Goal: Task Accomplishment & Management: Manage account settings

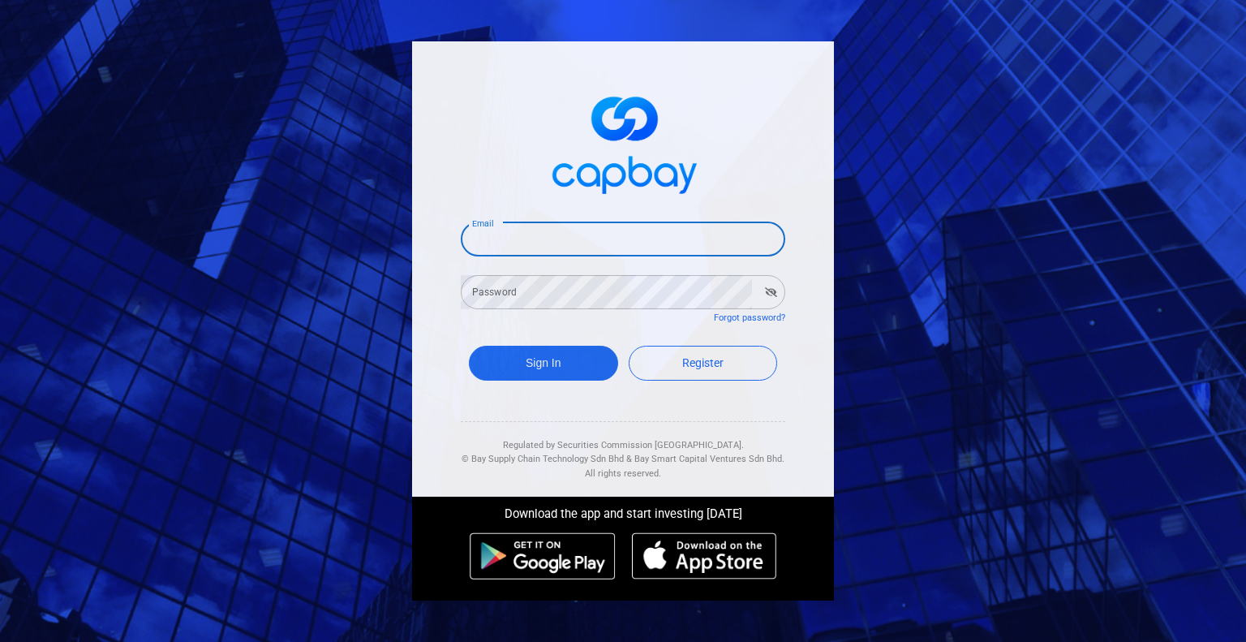
click at [596, 239] on input "Email" at bounding box center [623, 239] width 325 height 34
type input "[EMAIL_ADDRESS][DOMAIN_NAME]"
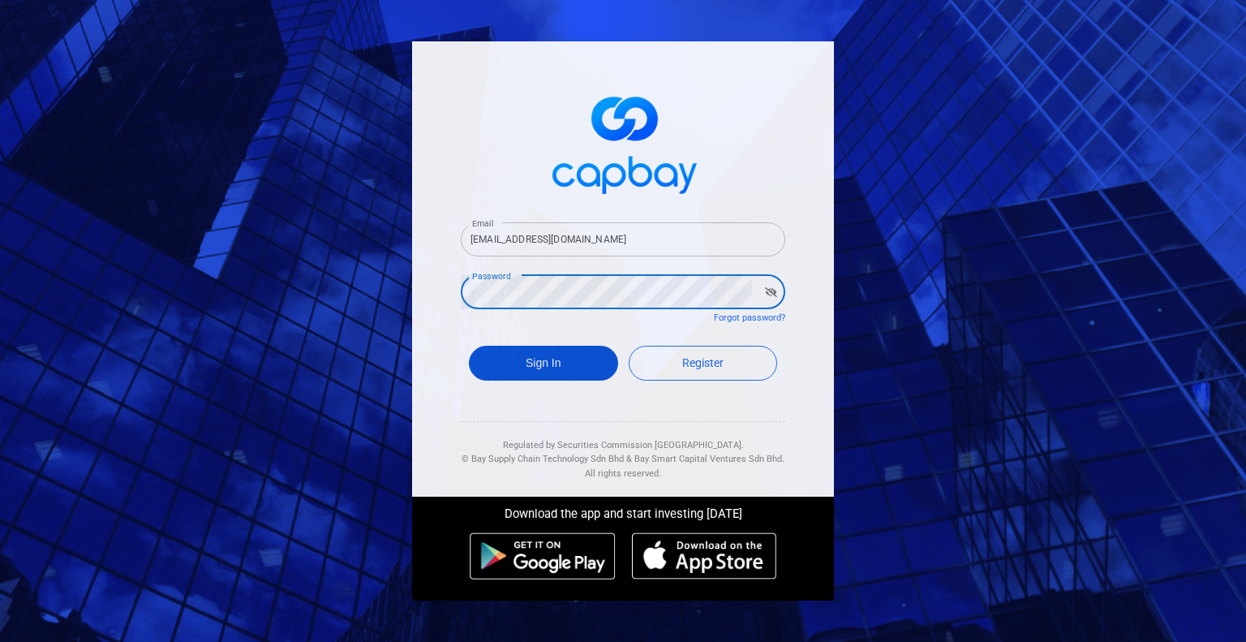
click at [548, 358] on button "Sign In" at bounding box center [543, 363] width 149 height 35
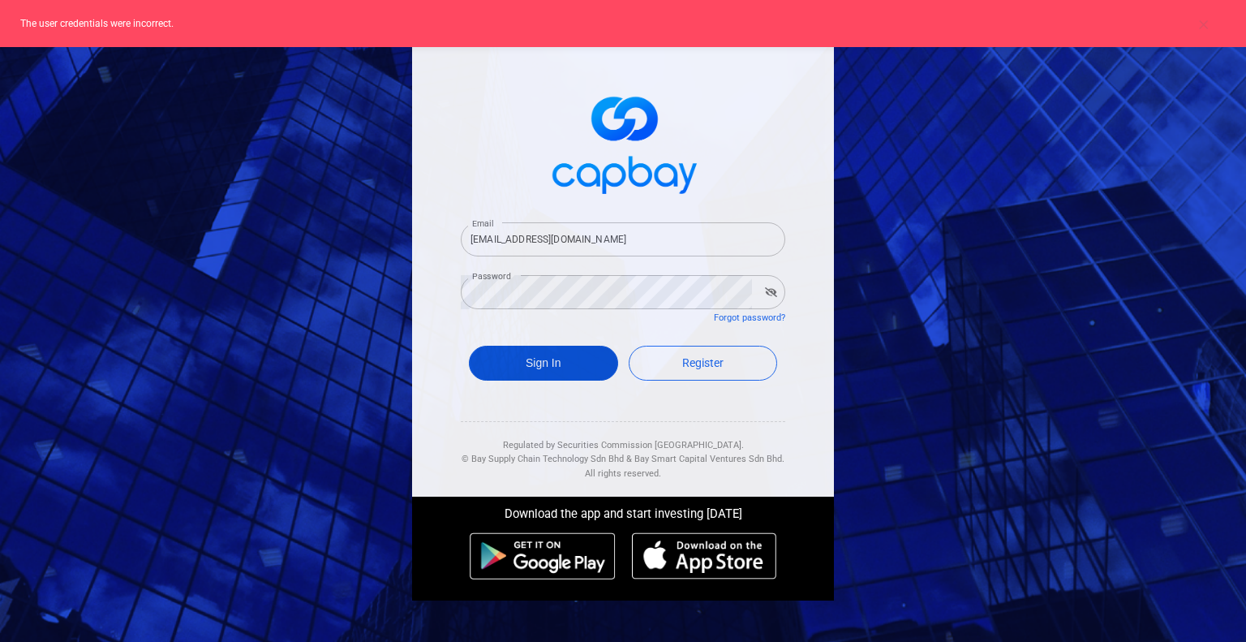
click at [553, 363] on button "Sign In" at bounding box center [543, 363] width 149 height 35
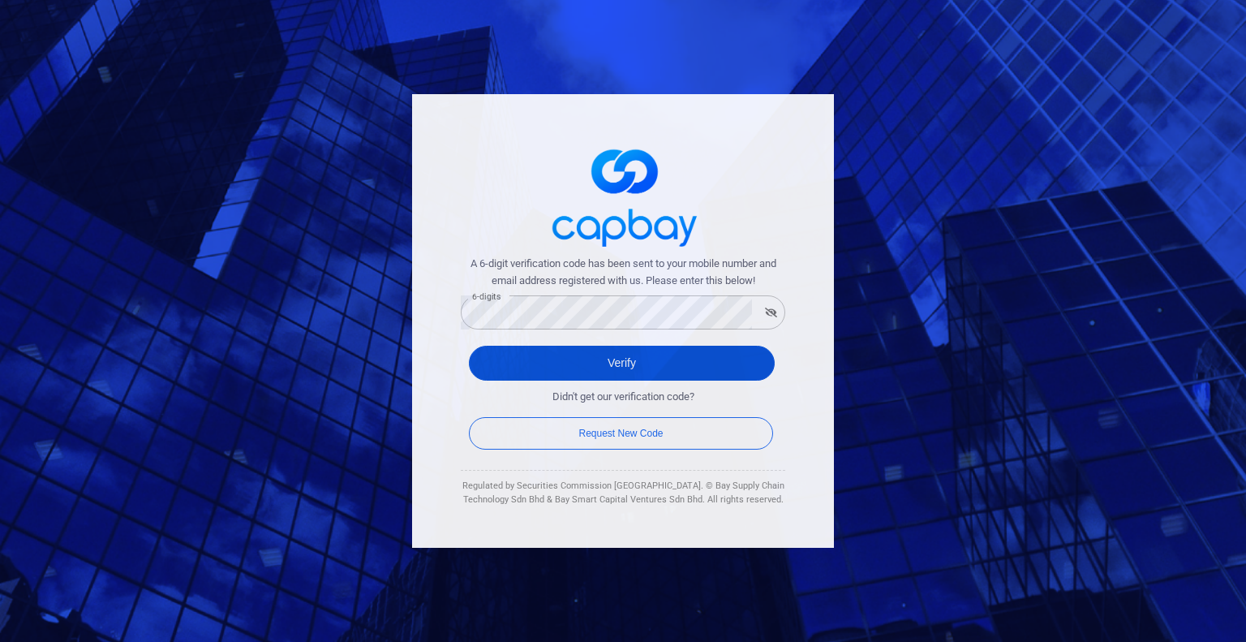
click at [607, 363] on button "Verify" at bounding box center [622, 363] width 306 height 35
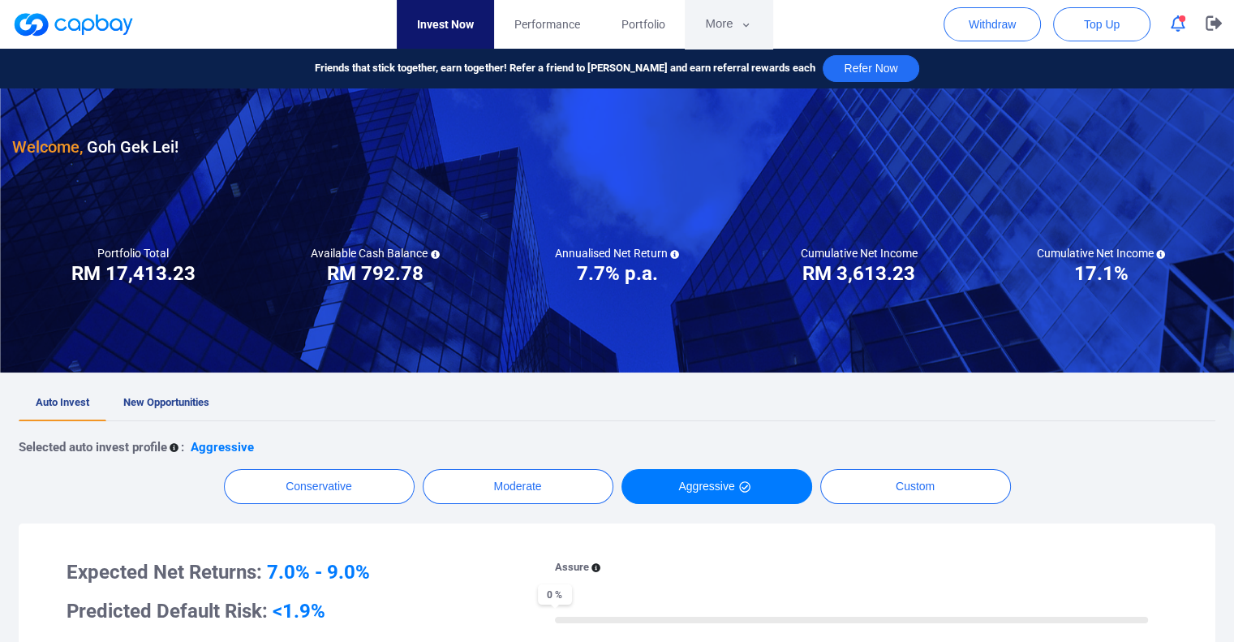
click at [729, 32] on button "More" at bounding box center [728, 24] width 87 height 49
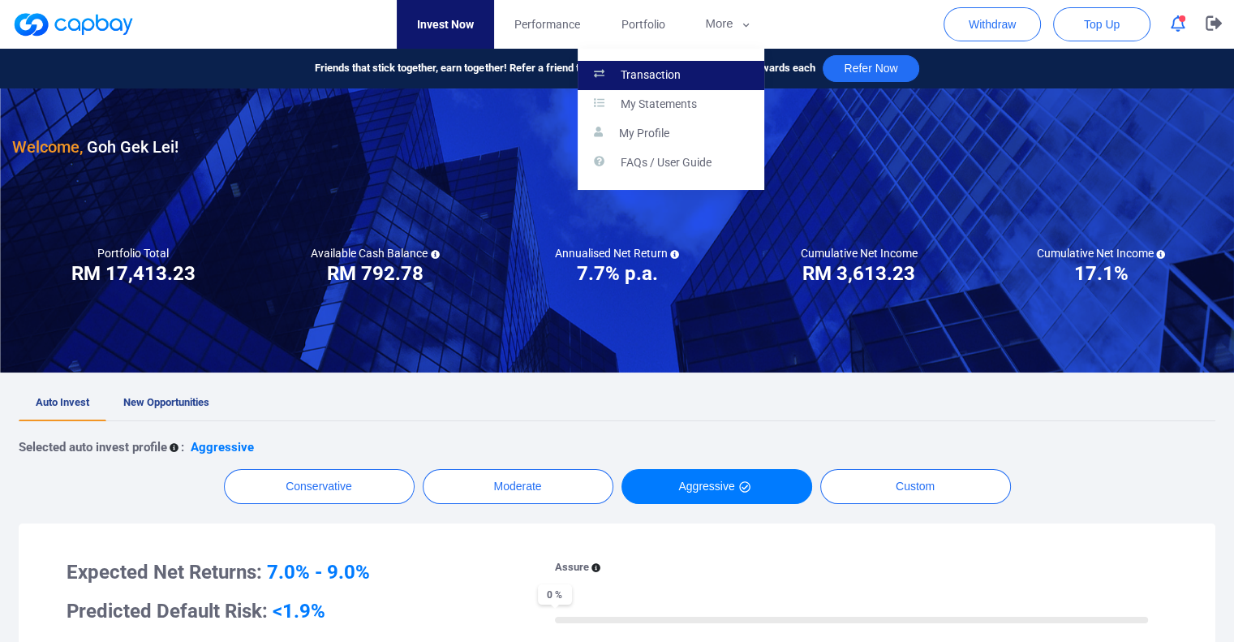
click at [688, 73] on link "Transaction" at bounding box center [671, 75] width 187 height 29
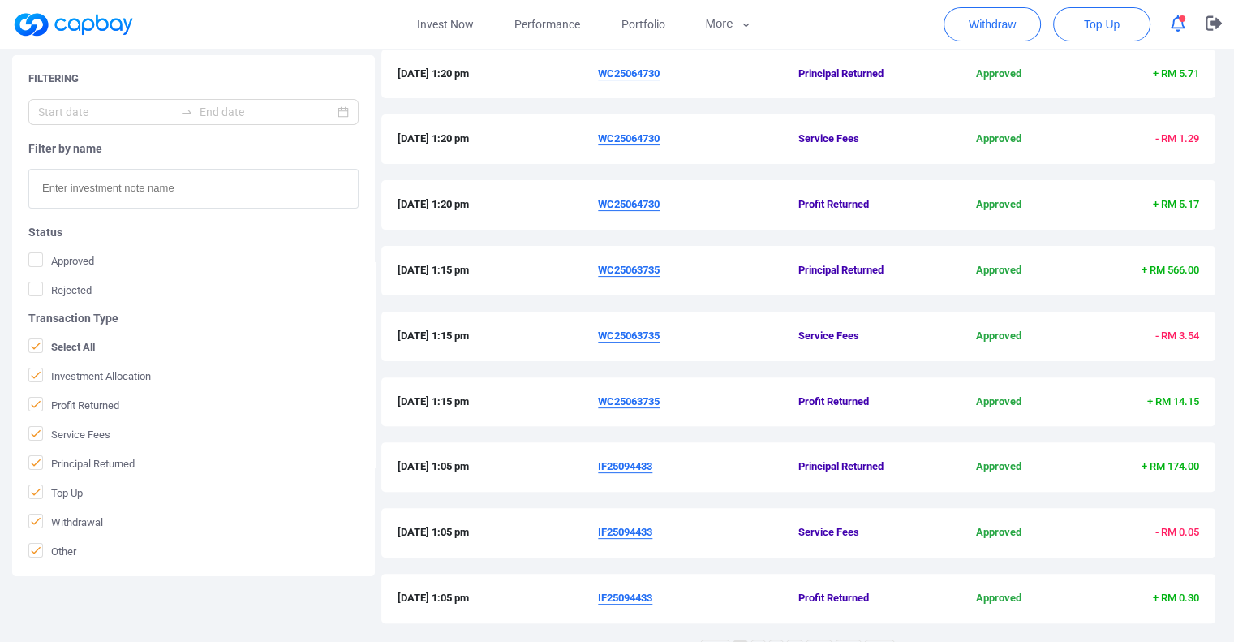
scroll to position [513, 0]
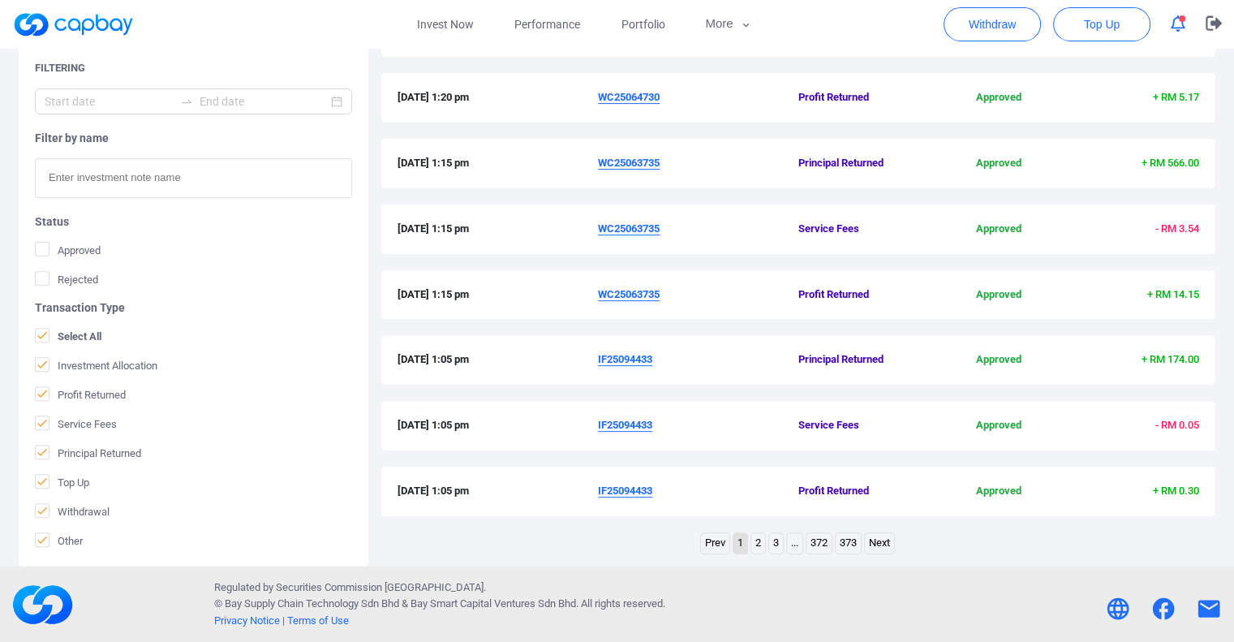
click at [756, 539] on link "2" at bounding box center [758, 543] width 14 height 20
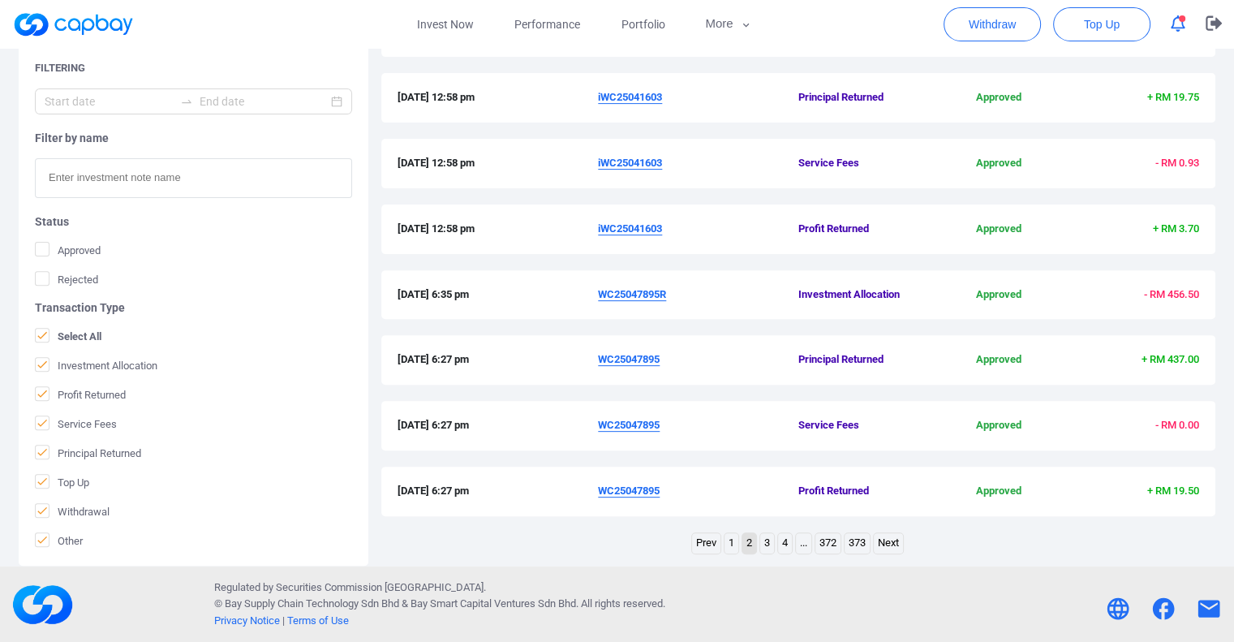
click at [733, 544] on link "1" at bounding box center [732, 543] width 14 height 20
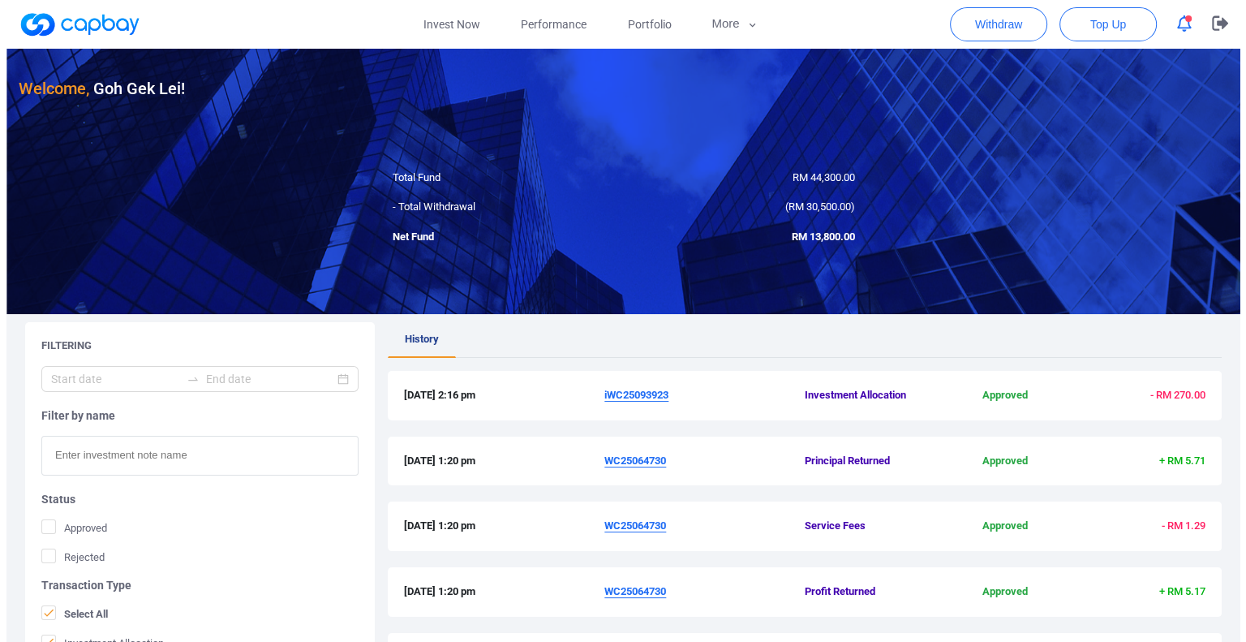
scroll to position [0, 0]
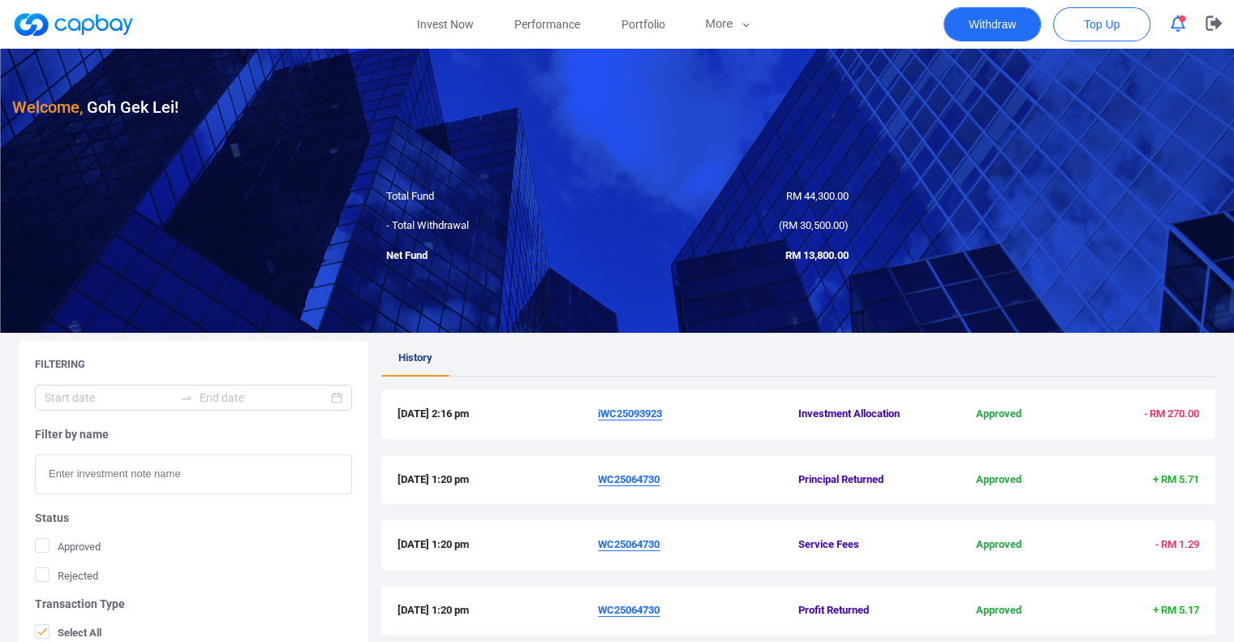
click at [1001, 27] on button "Withdraw" at bounding box center [992, 24] width 97 height 34
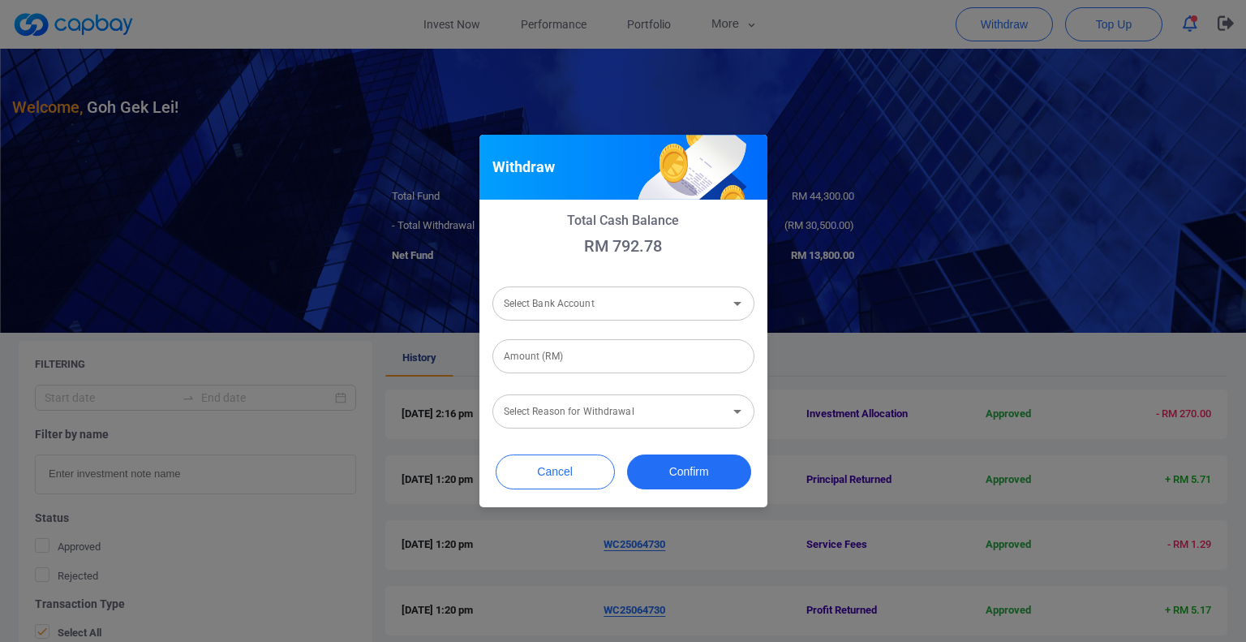
click at [717, 308] on input "Select Bank Account" at bounding box center [610, 304] width 226 height 30
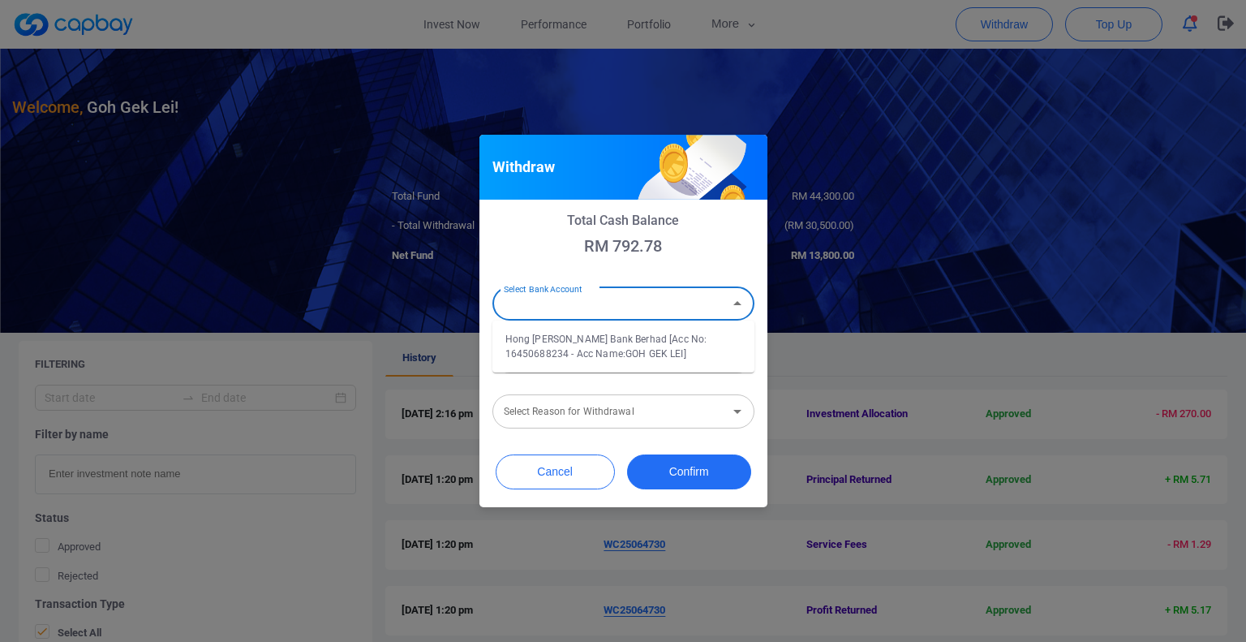
click at [594, 341] on li "Hong [PERSON_NAME] Bank Berhad [Acc No: 16450688234 - Acc Name:GOH GEK LEI]" at bounding box center [623, 346] width 262 height 39
type input "Hong [PERSON_NAME] Bank Berhad [Acc No: 16450688234 - Acc Name:GOH GEK LEI]"
click at [571, 354] on input "Amount (RM)" at bounding box center [623, 356] width 262 height 34
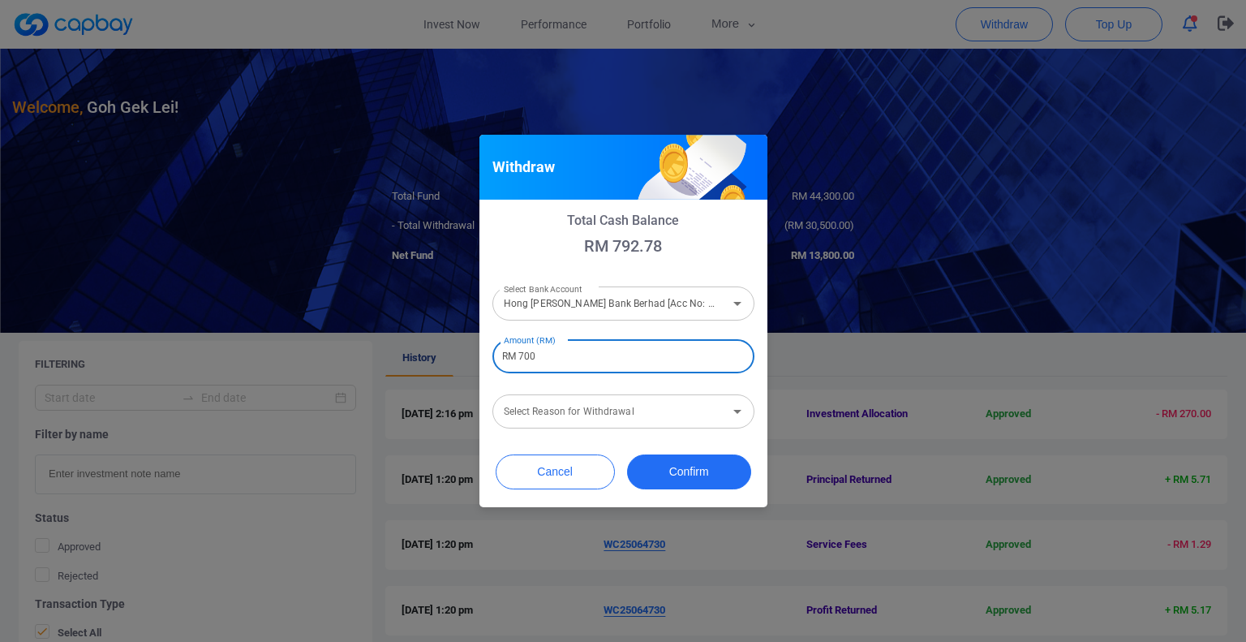
type input "RM 700"
click at [607, 414] on div "Select Reason for Withdrawal Select Reason for Withdrawal" at bounding box center [623, 410] width 262 height 37
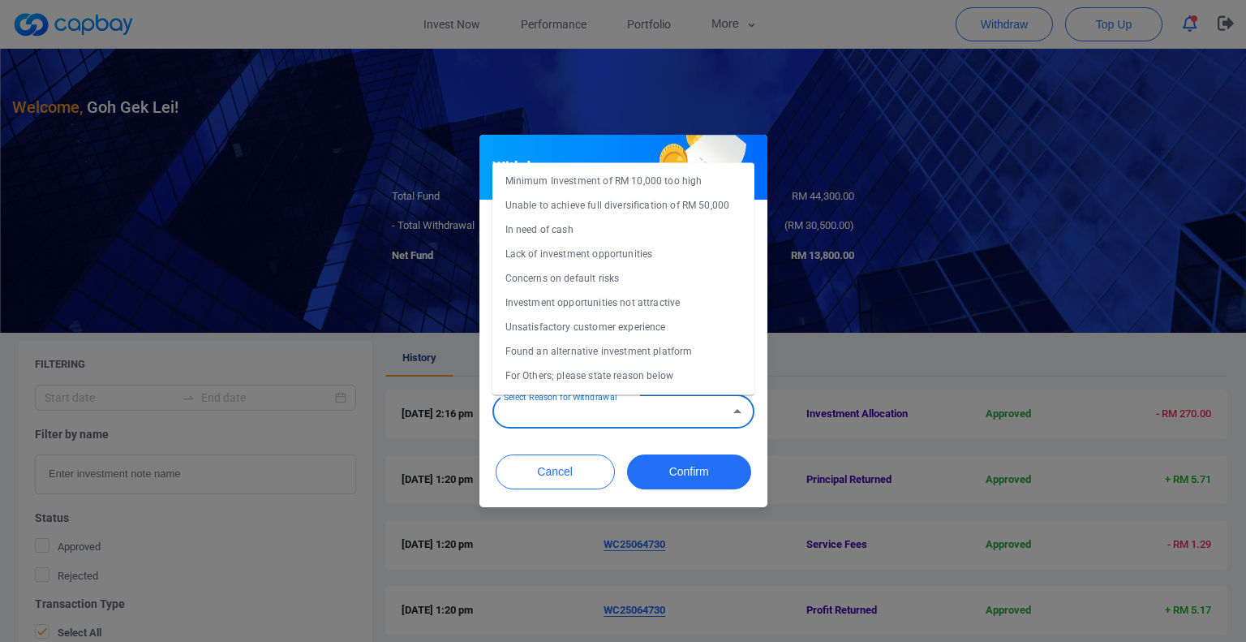
click at [587, 273] on li "Concerns on default risks" at bounding box center [623, 278] width 262 height 24
type input "Concerns on default risks"
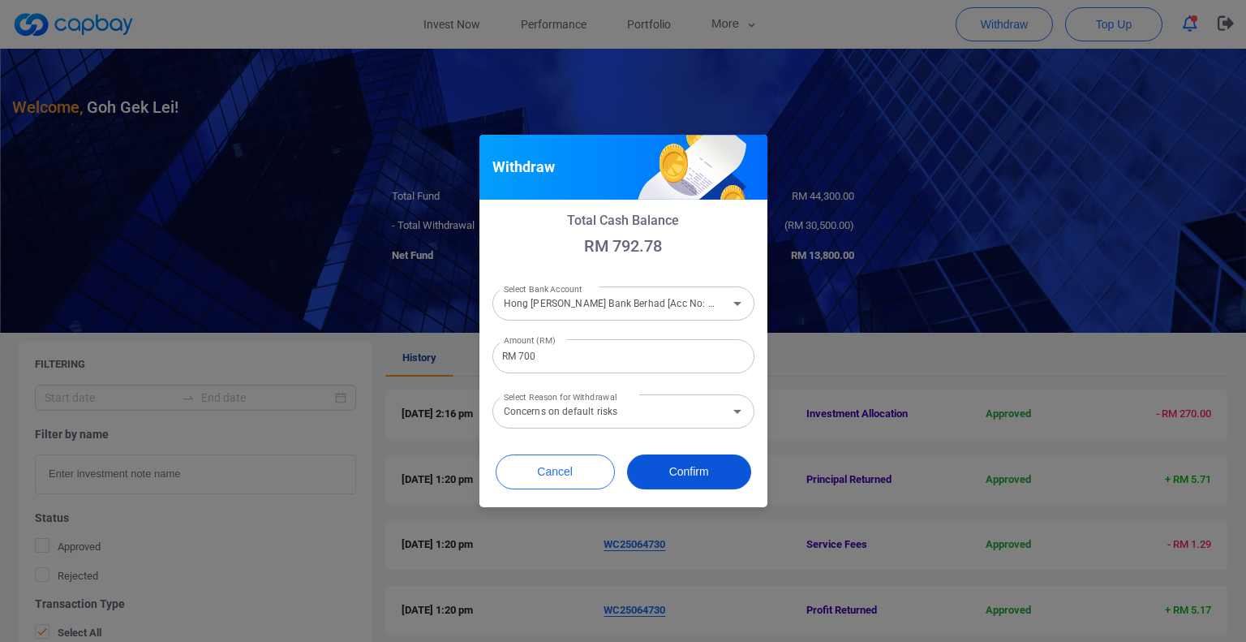
click at [692, 470] on button "Confirm" at bounding box center [689, 471] width 124 height 35
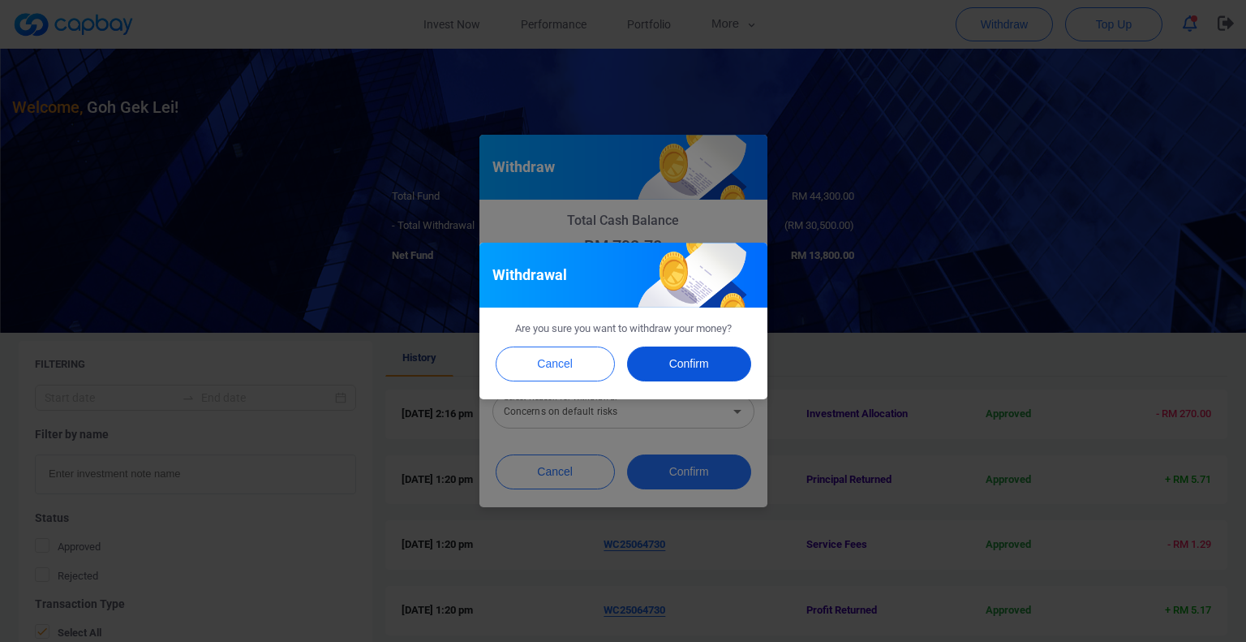
click at [683, 366] on button "Confirm" at bounding box center [689, 363] width 124 height 35
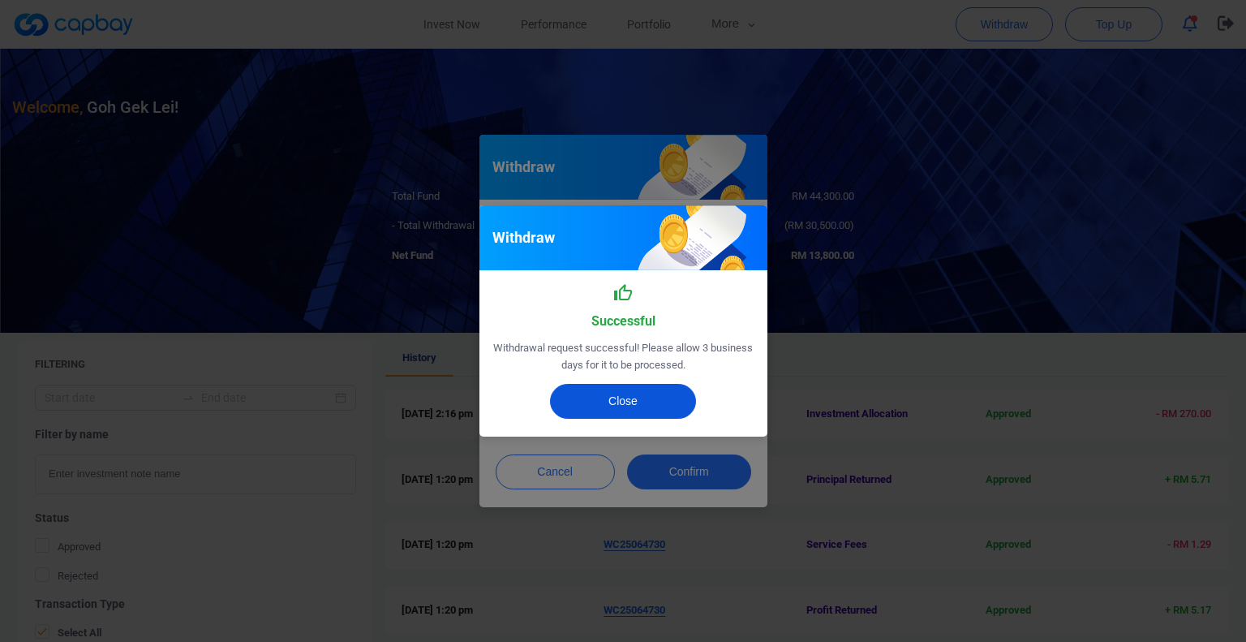
click at [613, 396] on button "Close" at bounding box center [623, 401] width 146 height 35
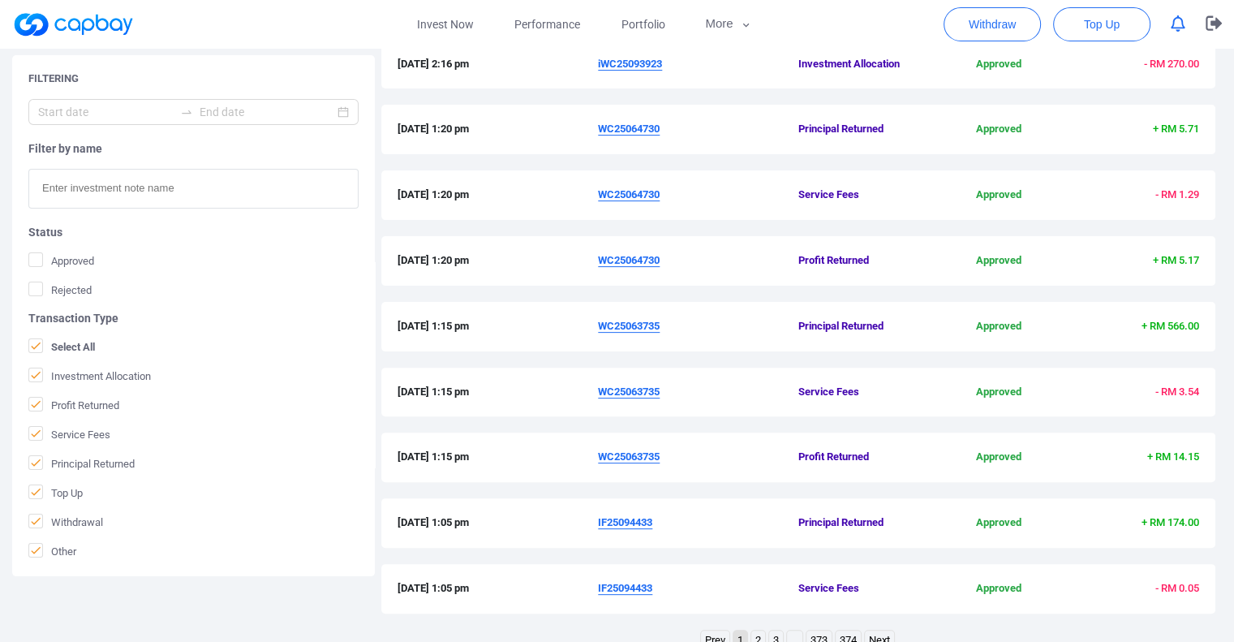
scroll to position [513, 0]
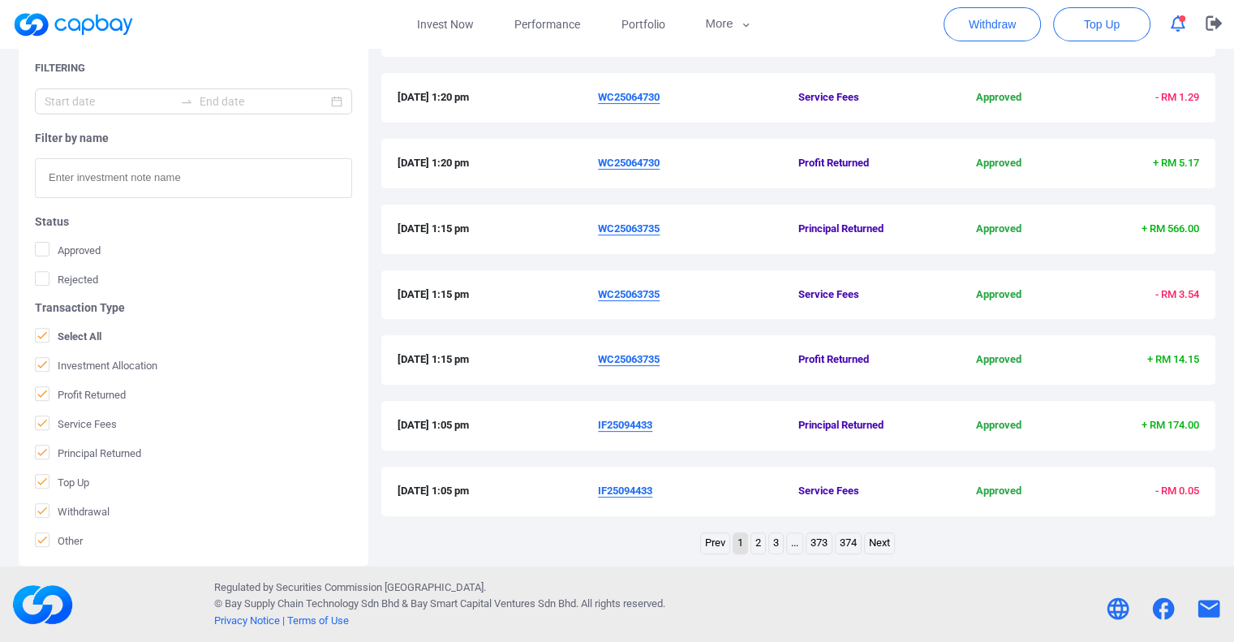
click at [754, 542] on link "2" at bounding box center [758, 543] width 14 height 20
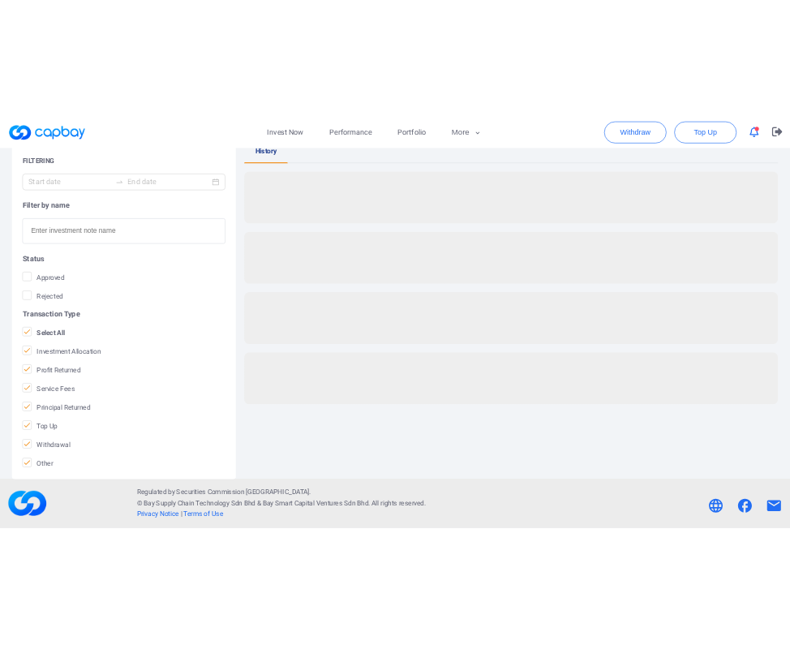
scroll to position [303, 0]
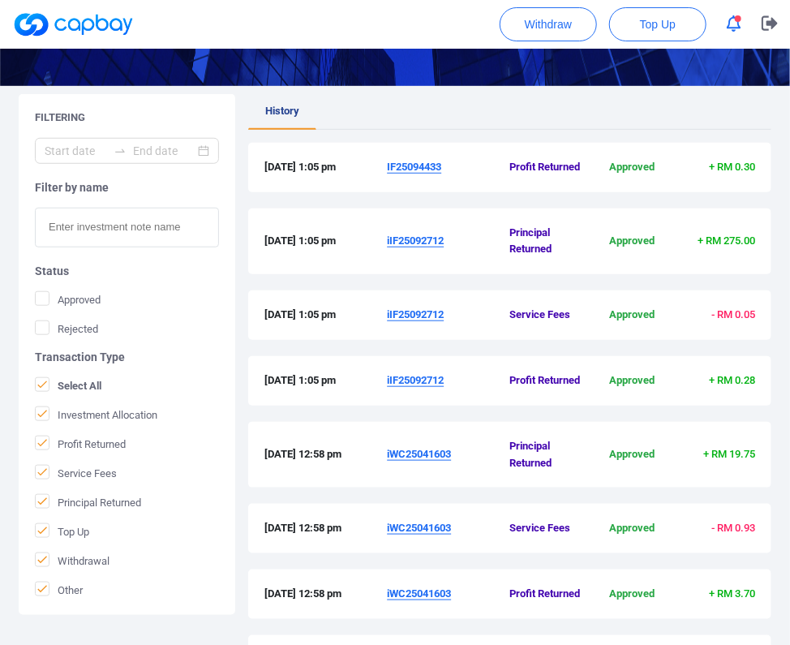
click at [432, 234] on u "iIF25092712" at bounding box center [415, 240] width 57 height 12
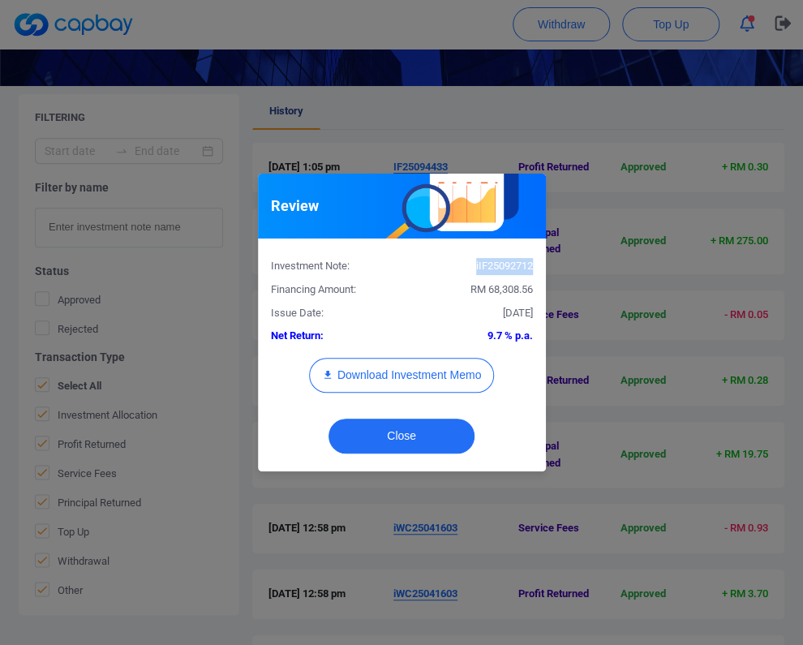
drag, startPoint x: 532, startPoint y: 269, endPoint x: 471, endPoint y: 262, distance: 62.0
click at [471, 262] on div "iIF25092712" at bounding box center [474, 266] width 144 height 17
copy div "iIF25092712"
click at [425, 441] on button "Close" at bounding box center [402, 436] width 146 height 35
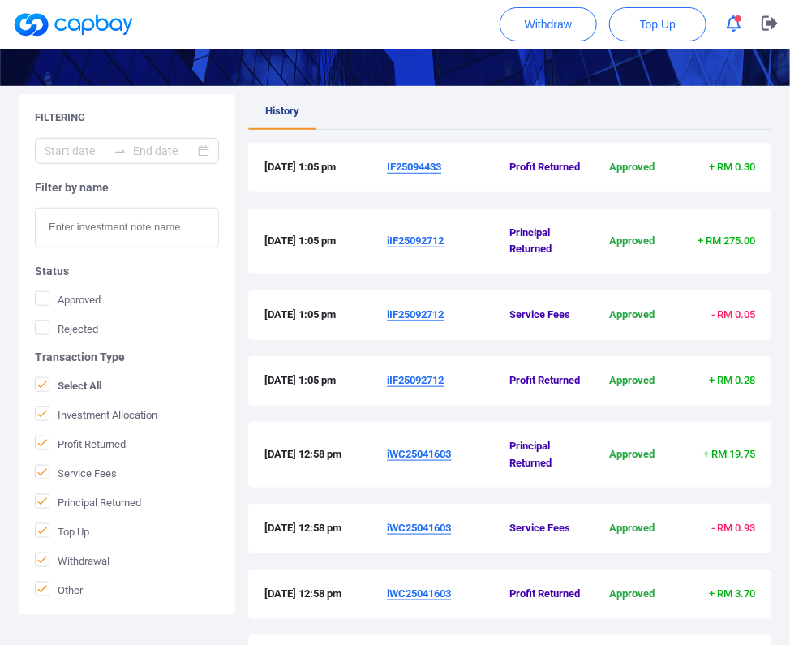
scroll to position [222, 0]
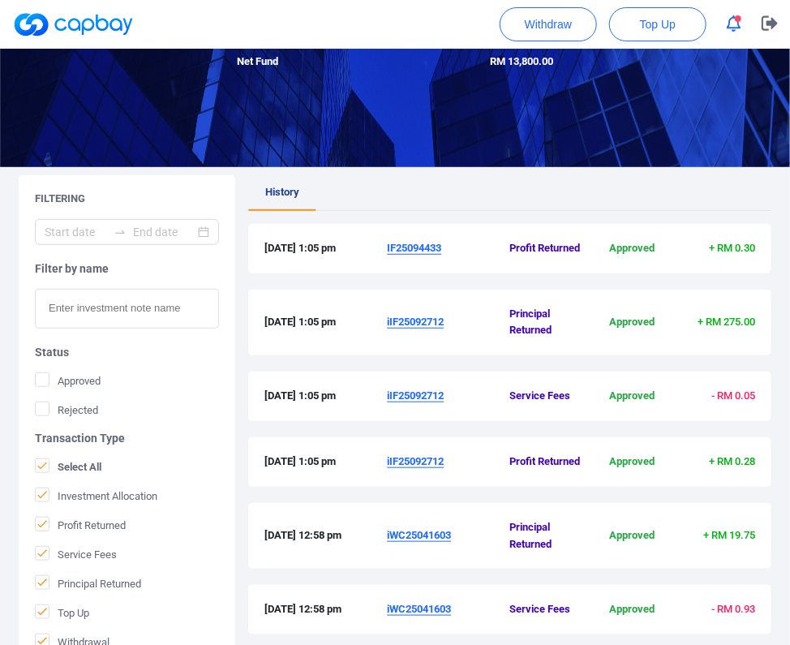
click at [598, 190] on ul "History" at bounding box center [509, 193] width 523 height 36
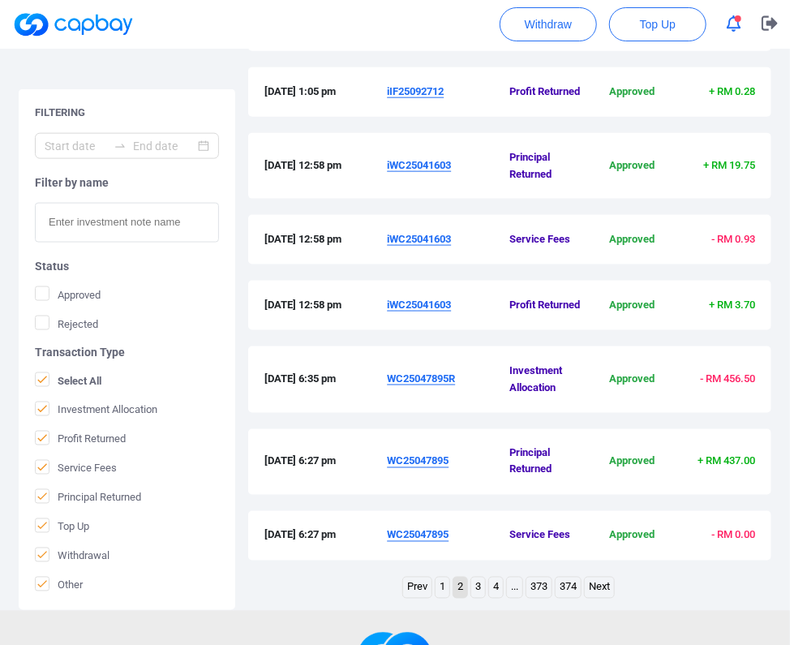
scroll to position [709, 0]
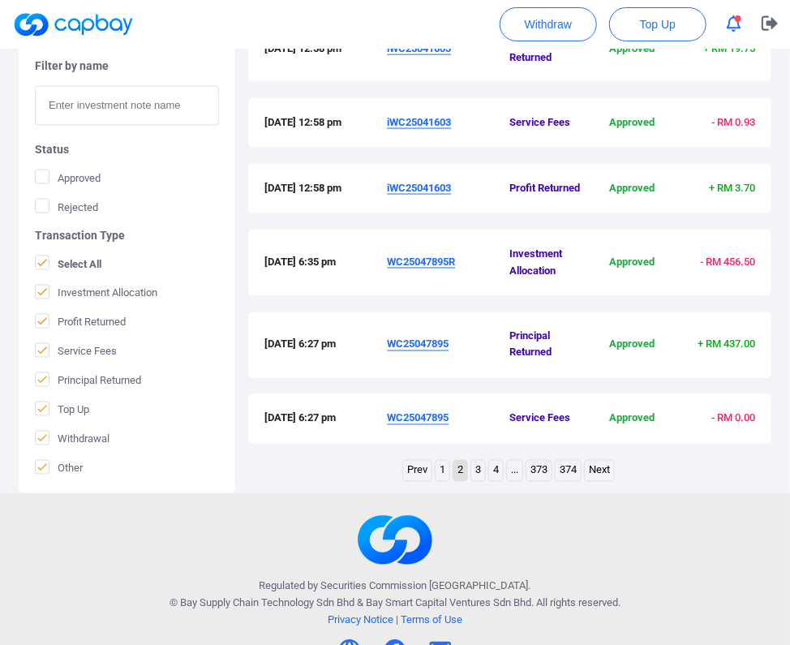
click at [439, 473] on link "1" at bounding box center [443, 471] width 14 height 20
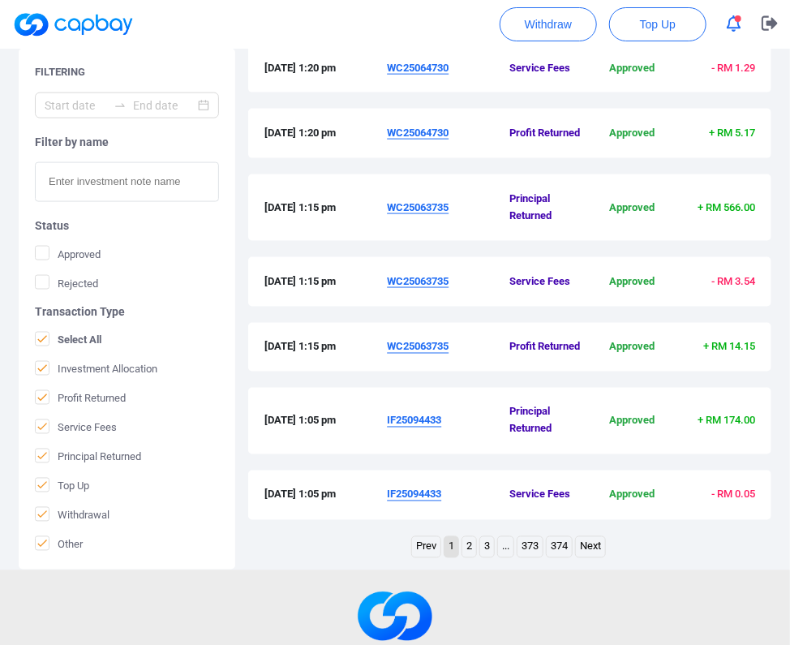
scroll to position [751, 0]
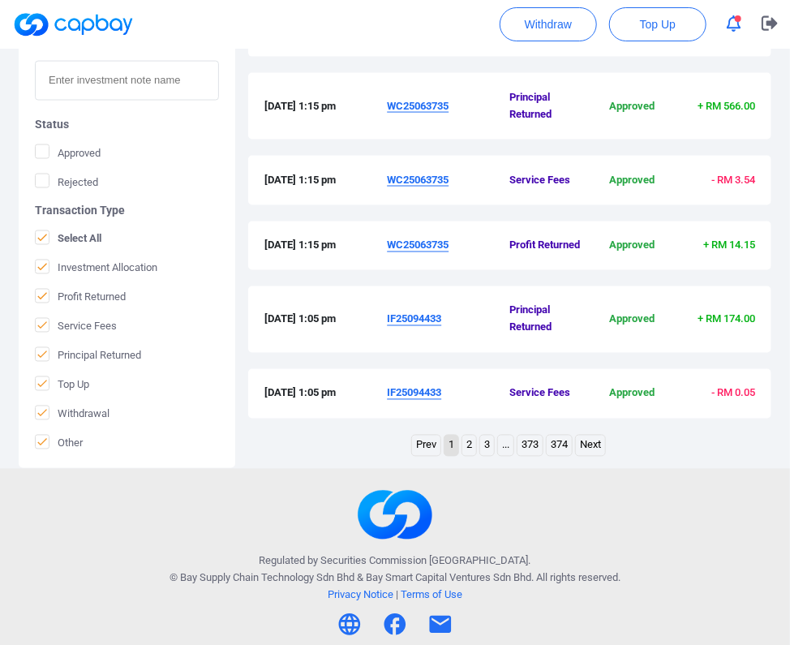
click at [432, 317] on u "IF25094433" at bounding box center [414, 319] width 54 height 12
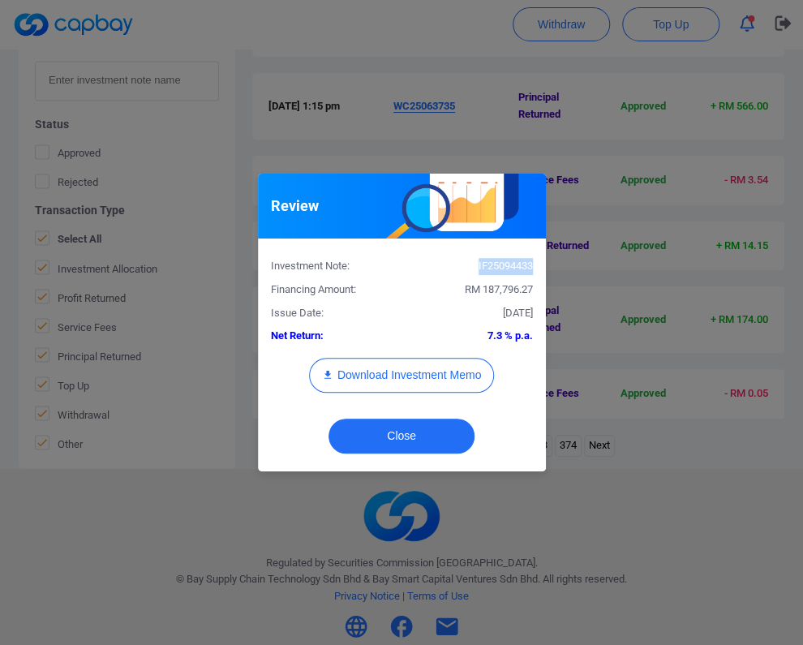
drag, startPoint x: 530, startPoint y: 265, endPoint x: 473, endPoint y: 260, distance: 57.1
click at [473, 260] on div "IF25094433" at bounding box center [474, 266] width 144 height 17
copy div "IF25094433"
click at [418, 434] on button "Close" at bounding box center [402, 436] width 146 height 35
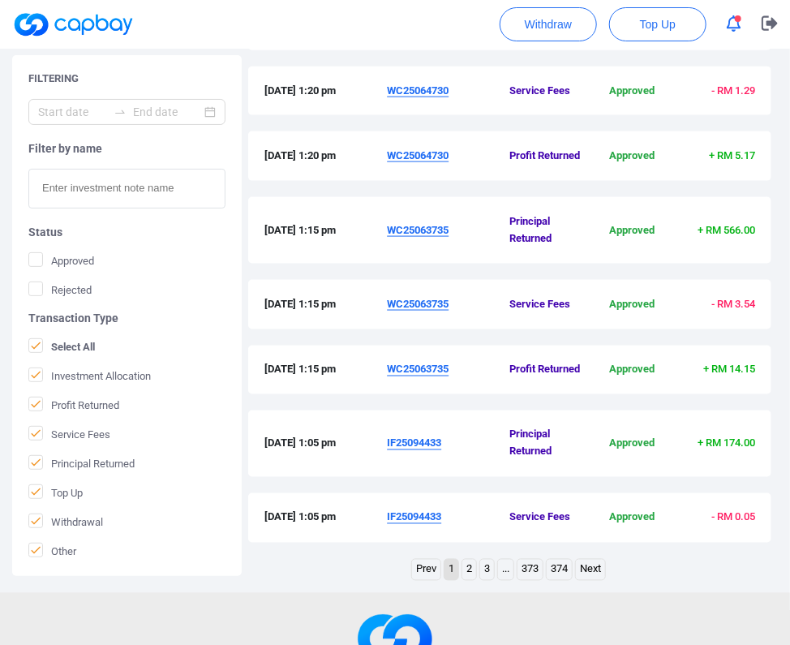
scroll to position [589, 0]
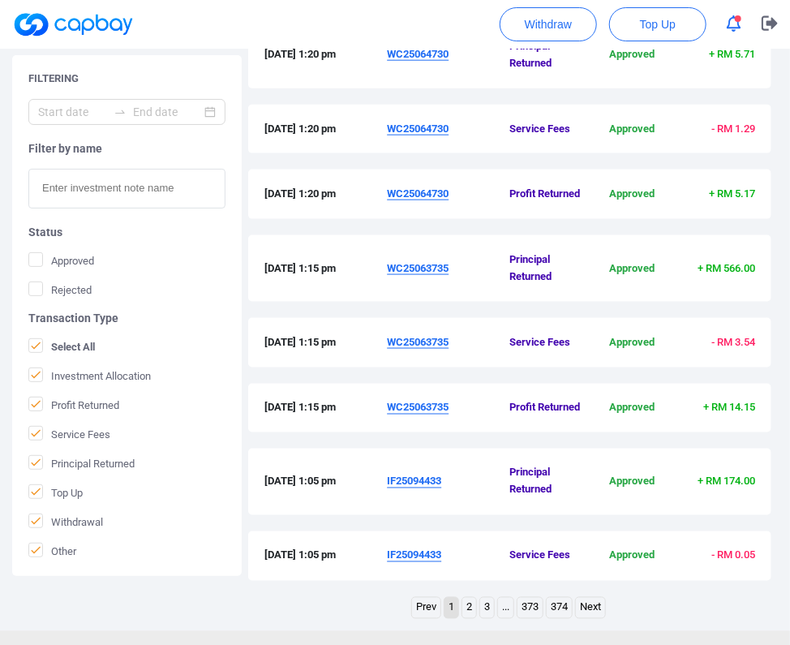
click at [444, 265] on u "WC25063735" at bounding box center [418, 268] width 62 height 12
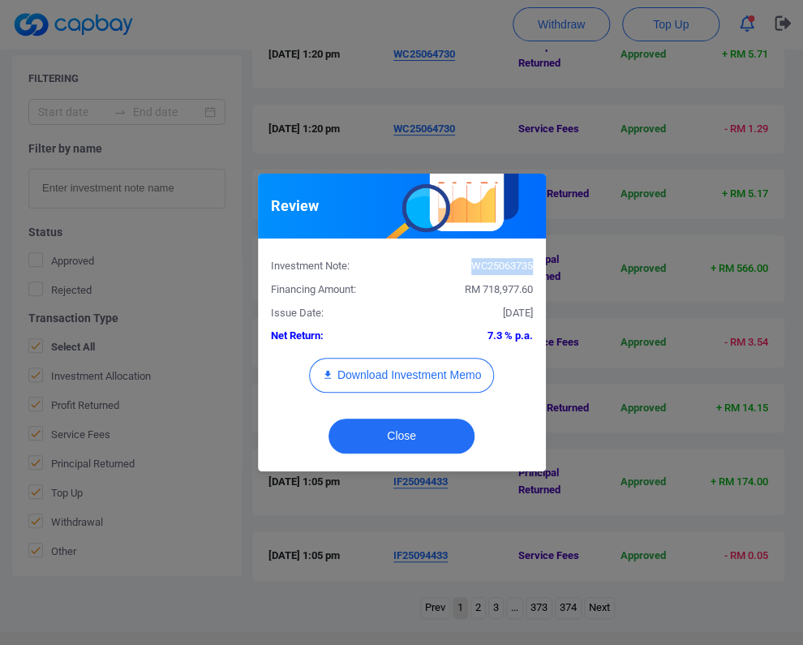
drag, startPoint x: 532, startPoint y: 264, endPoint x: 458, endPoint y: 264, distance: 74.6
click at [458, 264] on div "WC25063735" at bounding box center [474, 266] width 144 height 17
copy div "WC25063735"
click at [399, 436] on button "Close" at bounding box center [402, 436] width 146 height 35
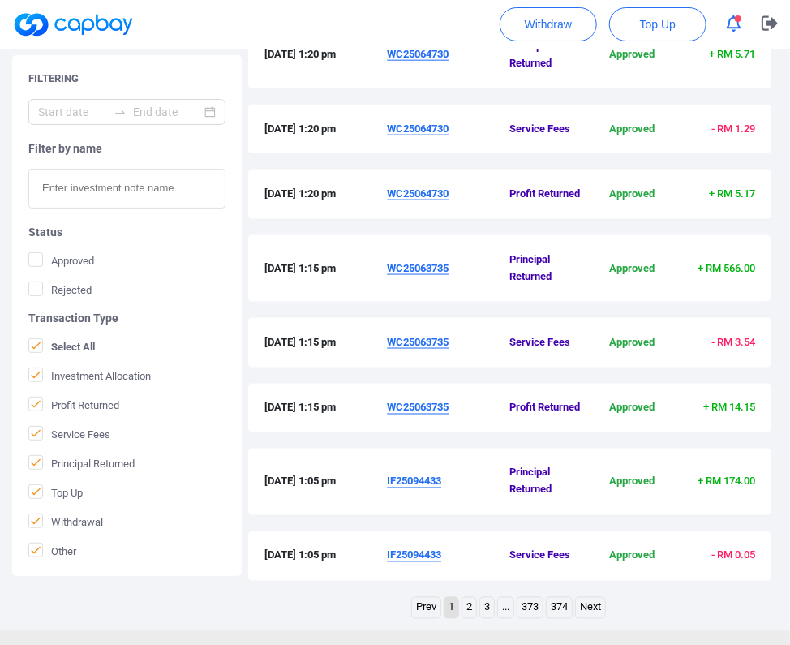
scroll to position [508, 0]
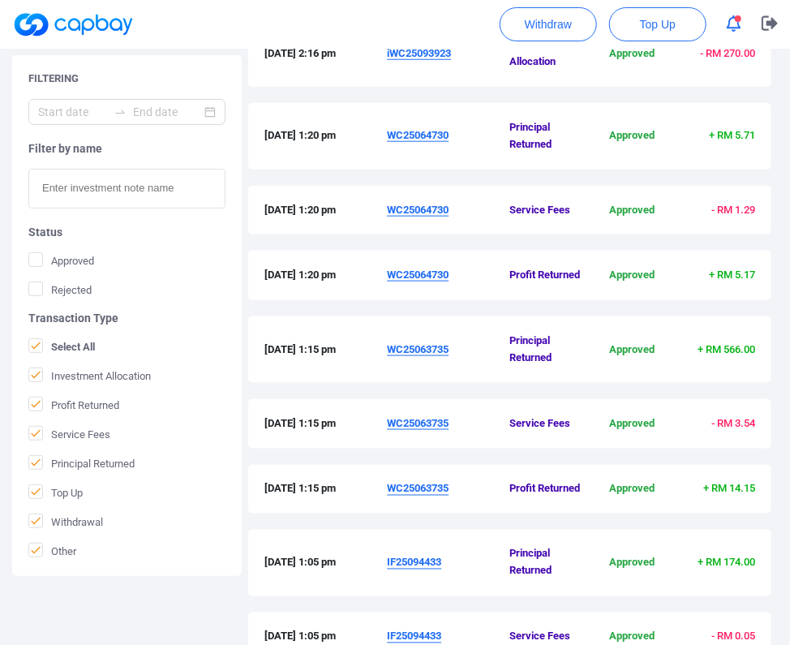
click at [411, 139] on u "WC25064730" at bounding box center [418, 135] width 62 height 12
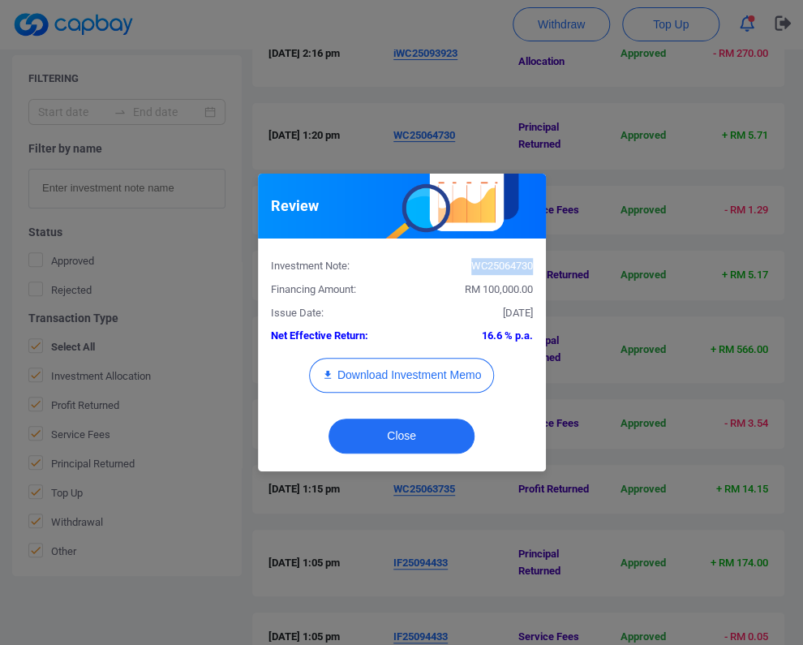
drag, startPoint x: 530, startPoint y: 261, endPoint x: 471, endPoint y: 256, distance: 59.5
click at [471, 256] on div "Investment Note: WC25064730" at bounding box center [402, 264] width 286 height 24
copy div "WC25064730"
click at [454, 437] on button "Close" at bounding box center [402, 436] width 146 height 35
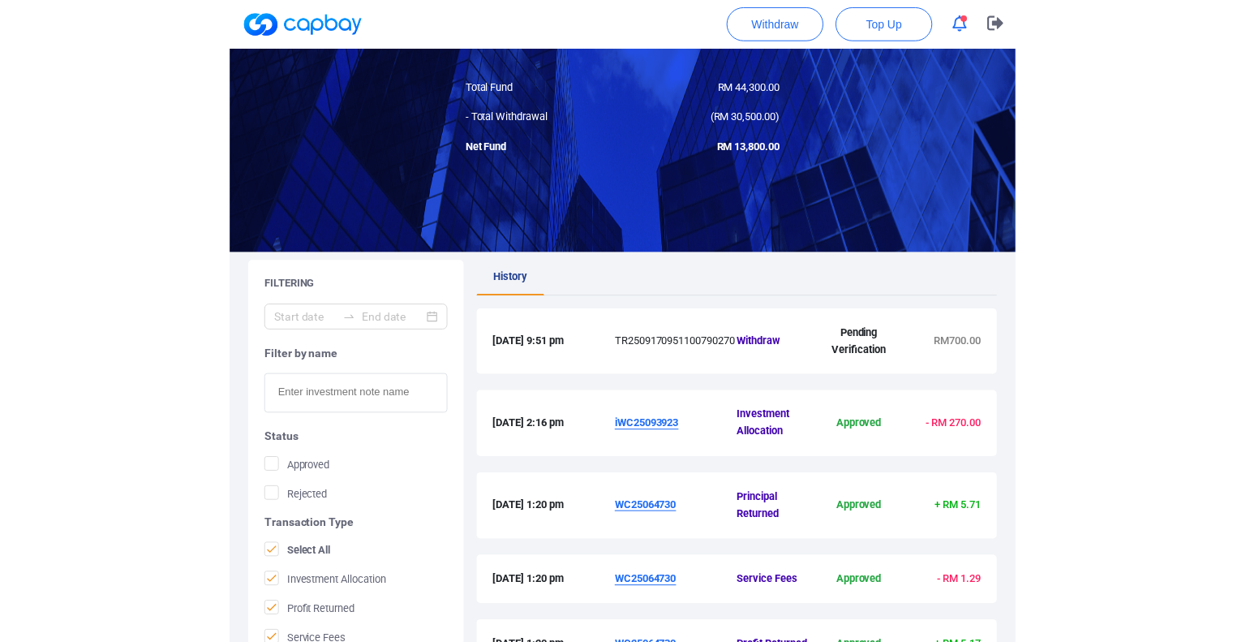
scroll to position [0, 0]
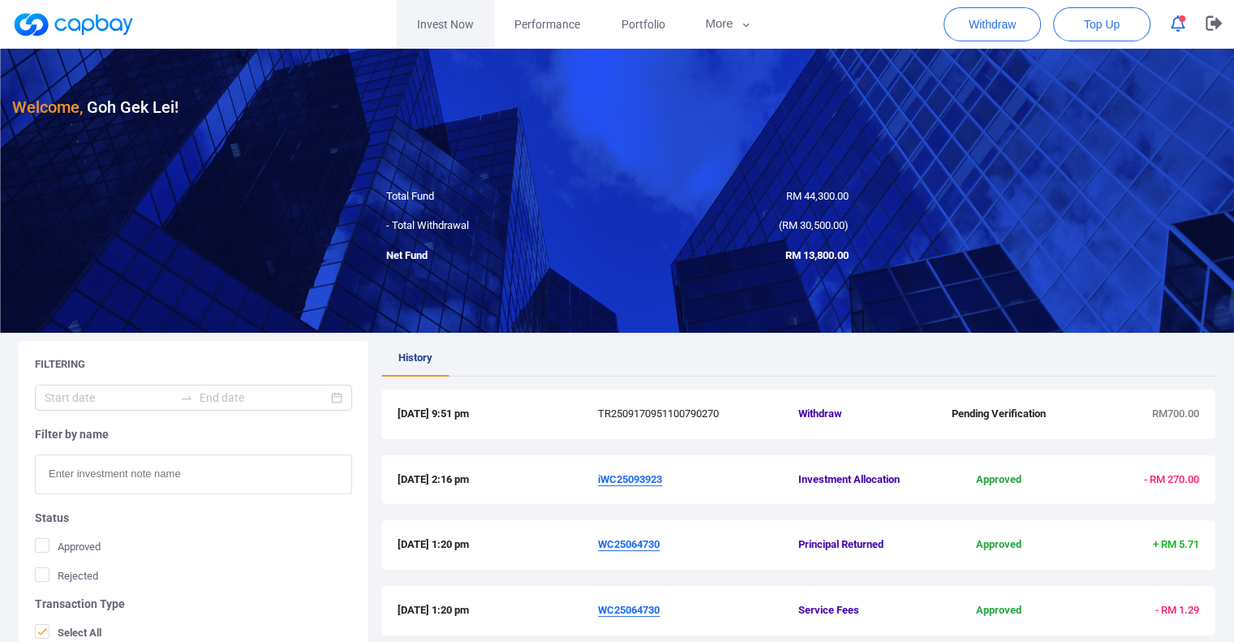
click at [445, 29] on link "Invest Now" at bounding box center [445, 24] width 97 height 49
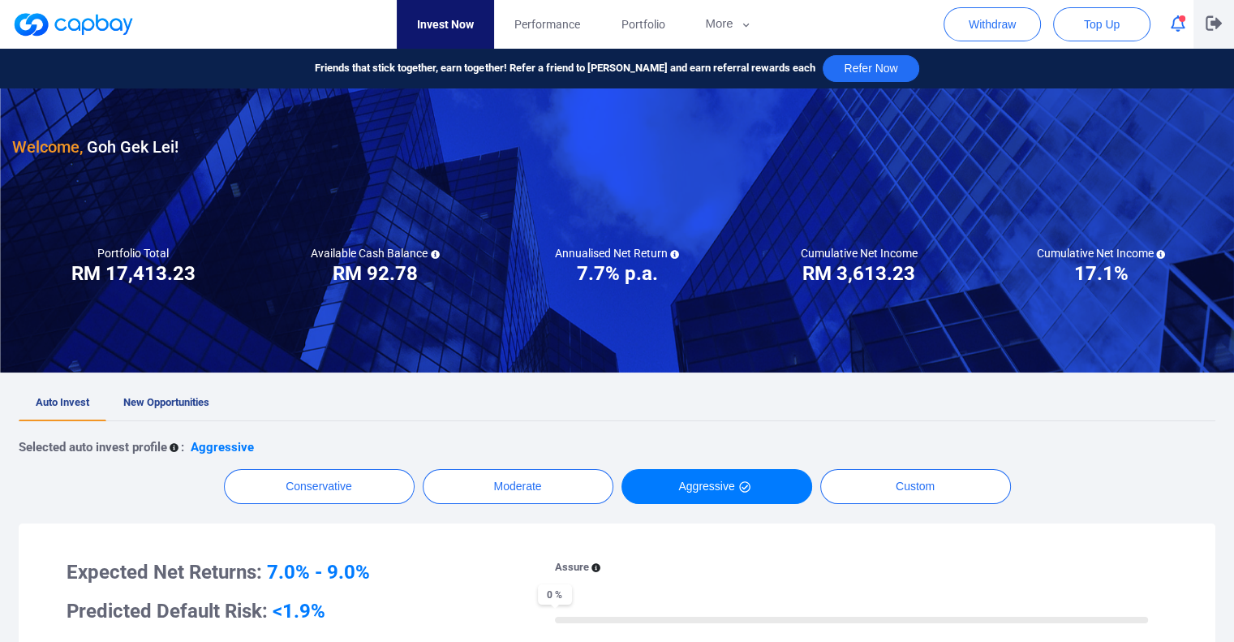
click at [1215, 21] on icon "button" at bounding box center [1214, 22] width 16 height 15
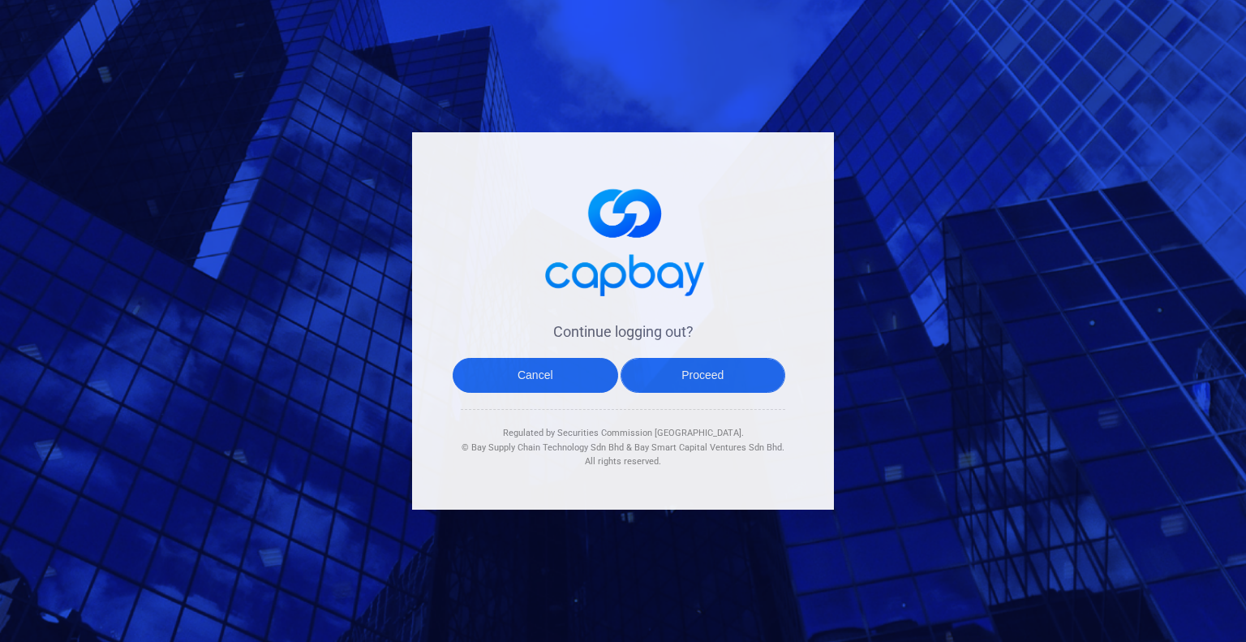
click at [699, 381] on button "Proceed" at bounding box center [704, 375] width 166 height 35
